Goal: Task Accomplishment & Management: Manage account settings

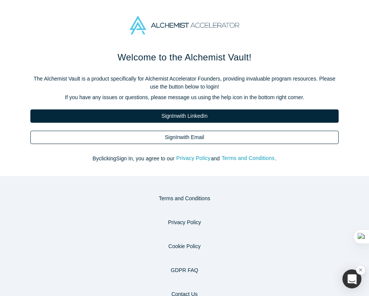
click at [178, 135] on link "Sign In with Email" at bounding box center [184, 137] width 308 height 13
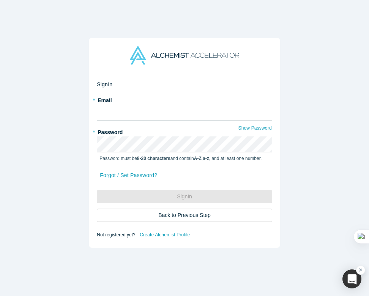
click at [156, 109] on input "text" at bounding box center [184, 112] width 175 height 16
type input "[EMAIL_ADDRESS][DOMAIN_NAME]"
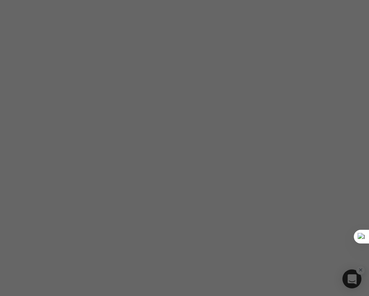
click at [320, 91] on div "All Admin features are not available in Mobile version" at bounding box center [184, 148] width 369 height 296
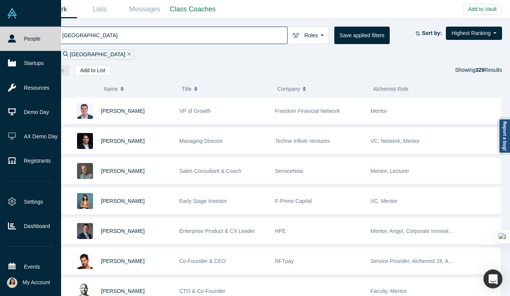
click at [13, 41] on icon at bounding box center [12, 39] width 8 height 8
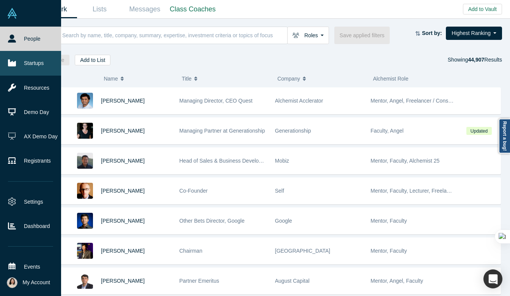
click at [29, 65] on link "Startups" at bounding box center [30, 63] width 61 height 24
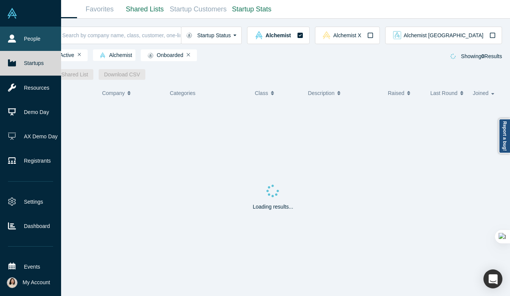
click at [28, 43] on link "People" at bounding box center [30, 39] width 61 height 24
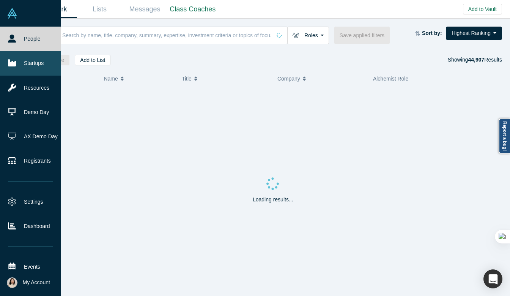
click at [24, 59] on link "Startups" at bounding box center [30, 63] width 61 height 24
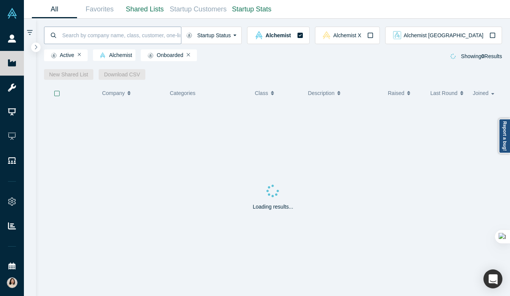
click at [98, 37] on input at bounding box center [121, 35] width 120 height 18
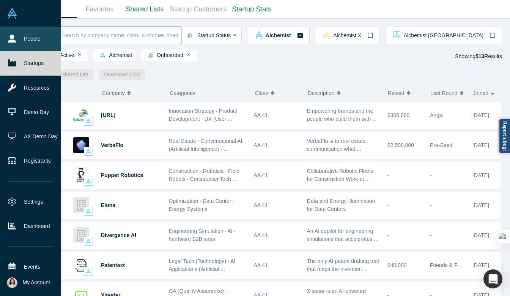
click at [9, 39] on icon at bounding box center [12, 39] width 8 height 8
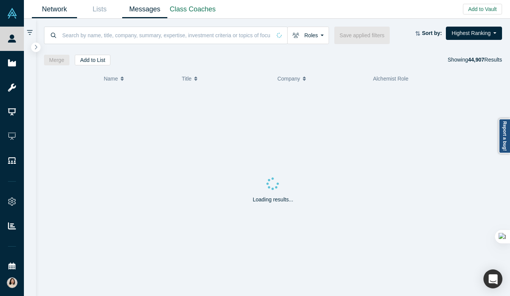
click at [129, 9] on link "Messages" at bounding box center [144, 9] width 45 height 18
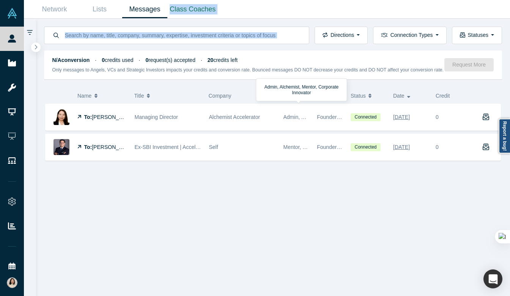
drag, startPoint x: 324, startPoint y: 9, endPoint x: 326, endPoint y: 3, distance: 6.5
click at [326, 3] on main "Network Lists Messages Class Coaches Directions Incoming messages Outgoing mess…" at bounding box center [267, 148] width 486 height 296
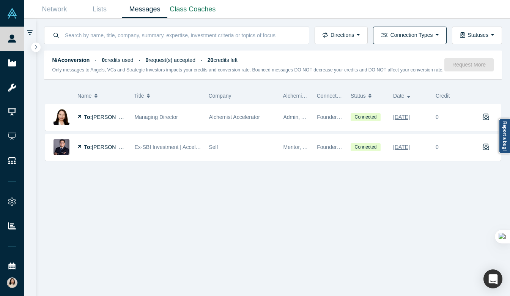
click at [424, 37] on button "Connection Types" at bounding box center [409, 35] width 73 height 17
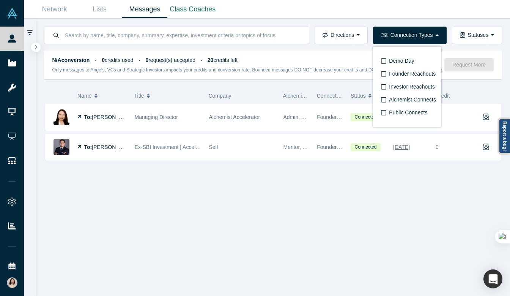
click at [368, 18] on div "Network Lists Messages Class Coaches" at bounding box center [267, 9] width 486 height 19
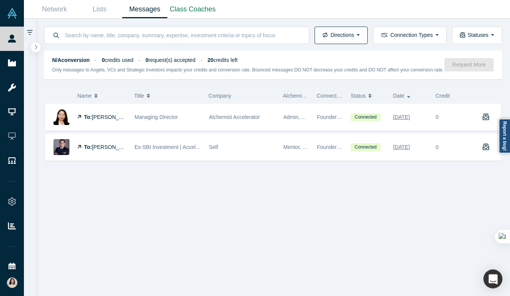
click at [354, 29] on button "Directions" at bounding box center [341, 35] width 53 height 17
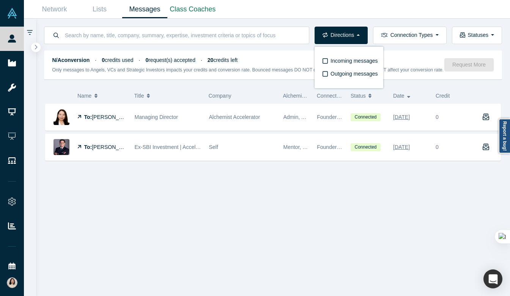
click at [364, 14] on div "Network Lists Messages Class Coaches" at bounding box center [267, 9] width 486 height 19
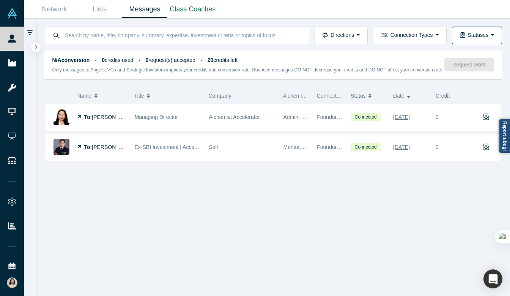
click at [464, 38] on icon "button" at bounding box center [462, 34] width 5 height 5
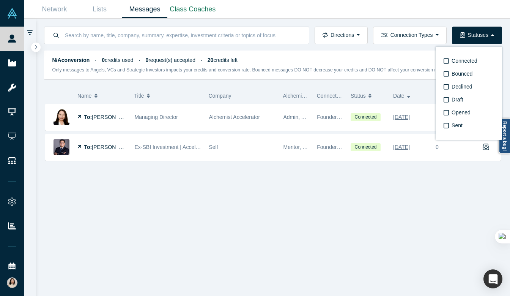
drag, startPoint x: 286, startPoint y: 5, endPoint x: 275, endPoint y: 9, distance: 11.3
click at [285, 5] on div "Network Lists Messages Class Coaches" at bounding box center [267, 9] width 486 height 19
